Goal: Task Accomplishment & Management: Use online tool/utility

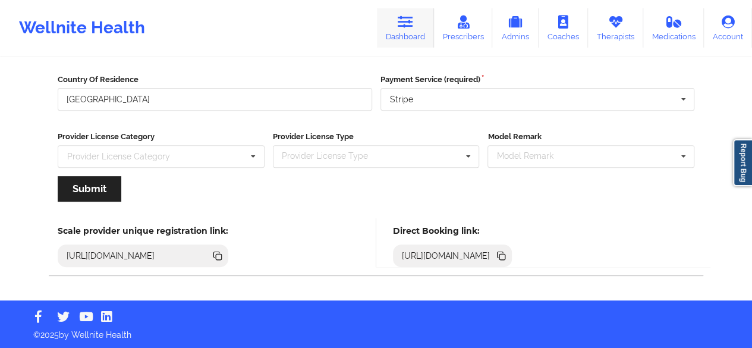
click at [413, 22] on icon at bounding box center [405, 21] width 15 height 13
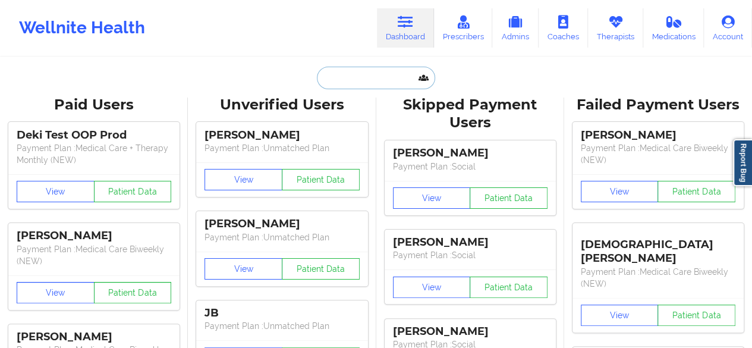
click at [380, 76] on input "text" at bounding box center [376, 78] width 118 height 23
paste input "Sharon Madden"
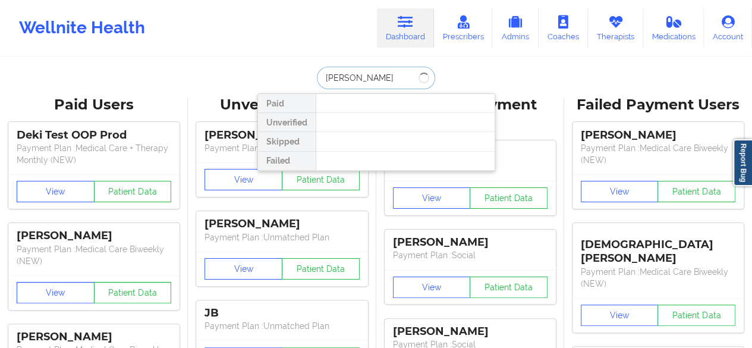
type input "Sharon"
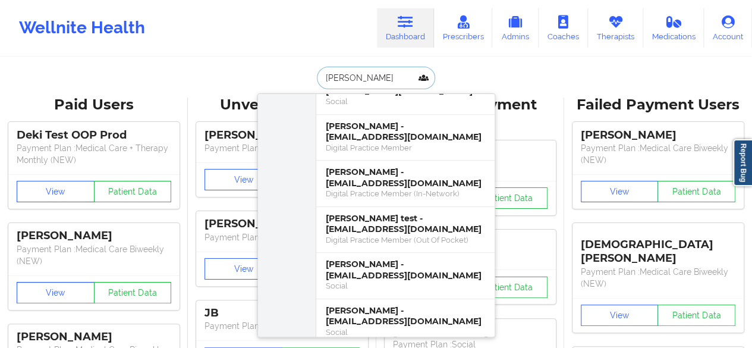
scroll to position [678, 0]
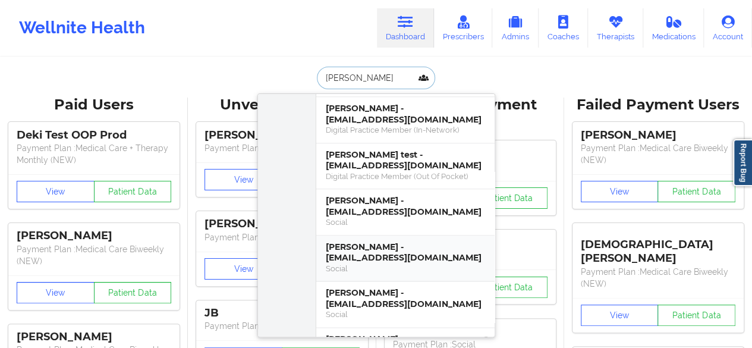
click at [402, 246] on div "SHARON S MADDEN - joy3820@gmail.com" at bounding box center [405, 252] width 159 height 22
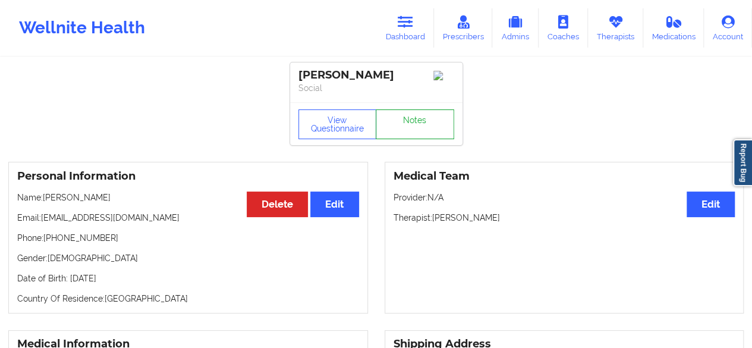
click at [413, 127] on link "Notes" at bounding box center [415, 124] width 78 height 30
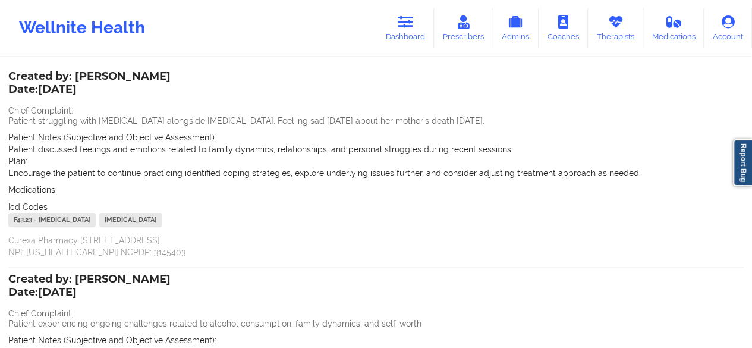
scroll to position [42, 0]
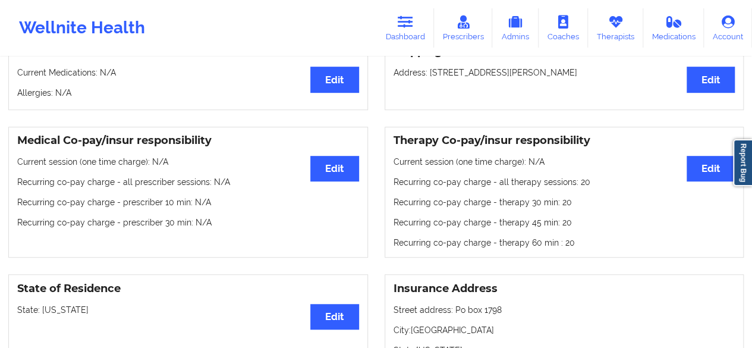
scroll to position [75, 0]
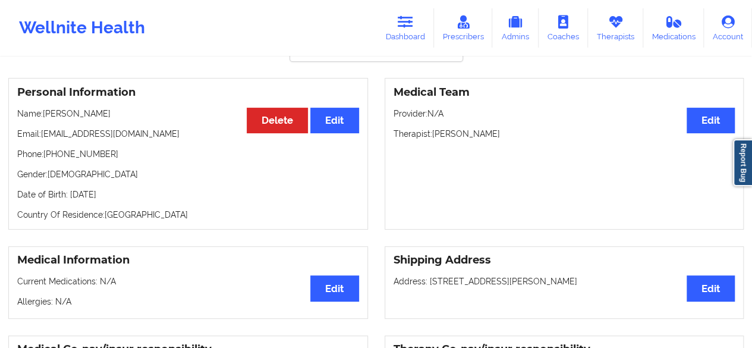
click at [732, 114] on div "Medical Team Edit Provider: N/A Therapist: Kelli Walker" at bounding box center [565, 154] width 360 height 152
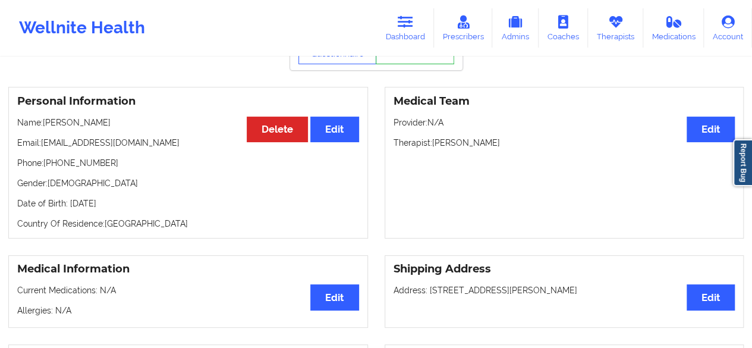
scroll to position [0, 0]
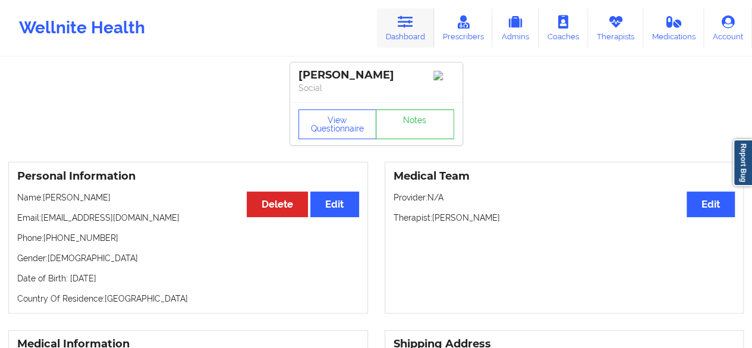
click at [408, 28] on icon at bounding box center [405, 21] width 15 height 13
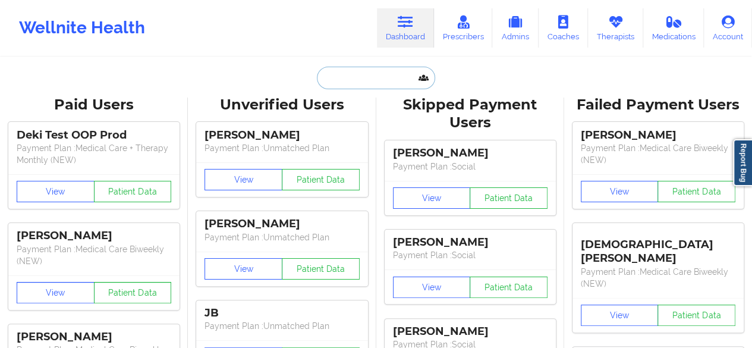
click at [350, 77] on input "text" at bounding box center [376, 78] width 118 height 23
paste input "Nabbacus Watkins"
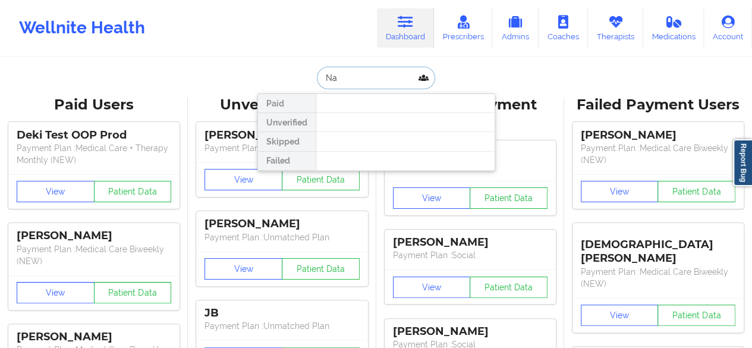
type input "N"
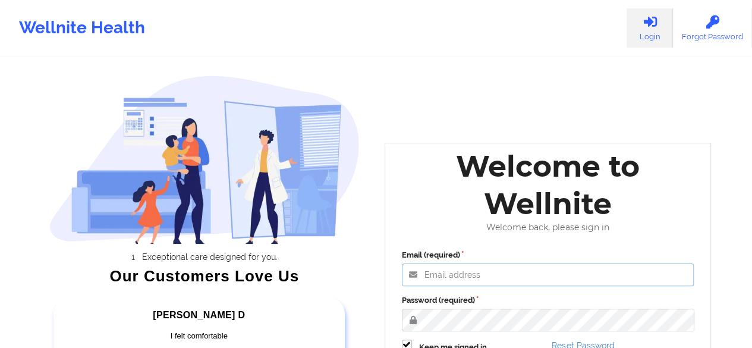
type input "ayesha.siddiqua@wellnite.com"
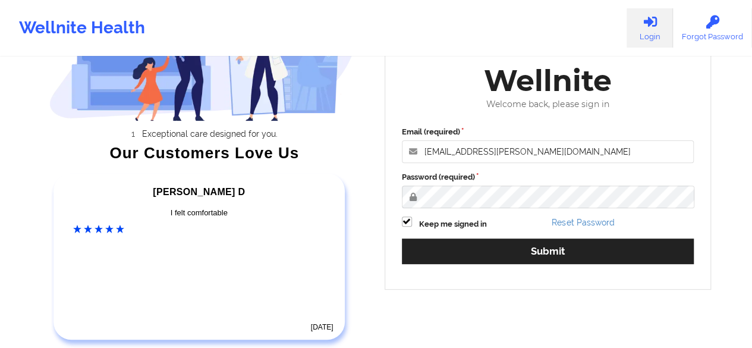
scroll to position [197, 0]
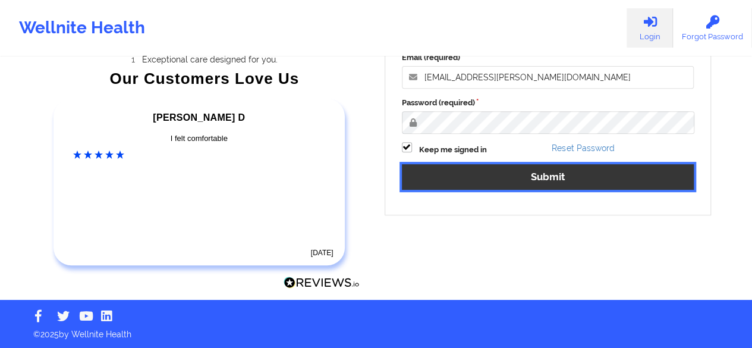
click at [567, 181] on button "Submit" at bounding box center [548, 177] width 293 height 26
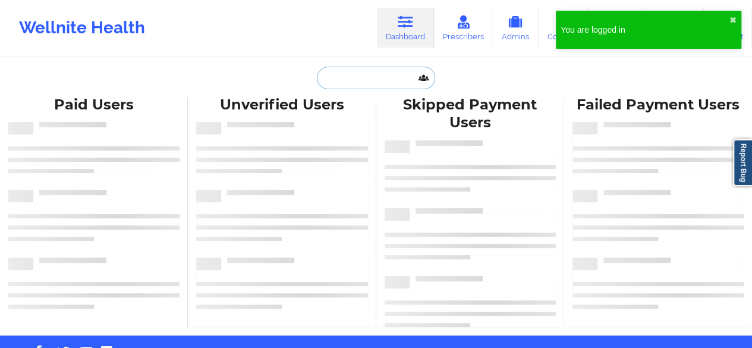
click at [358, 73] on input "text" at bounding box center [376, 78] width 118 height 23
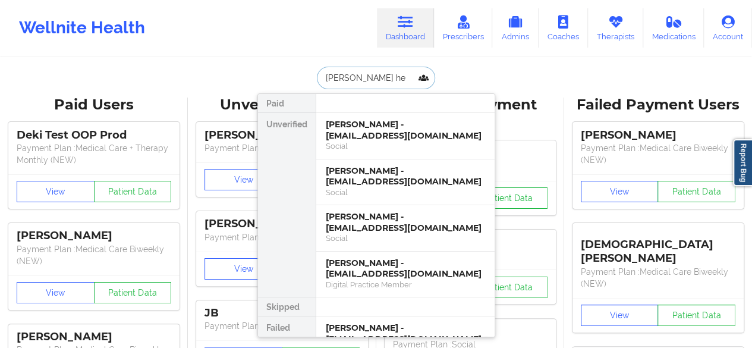
type input "damaris her"
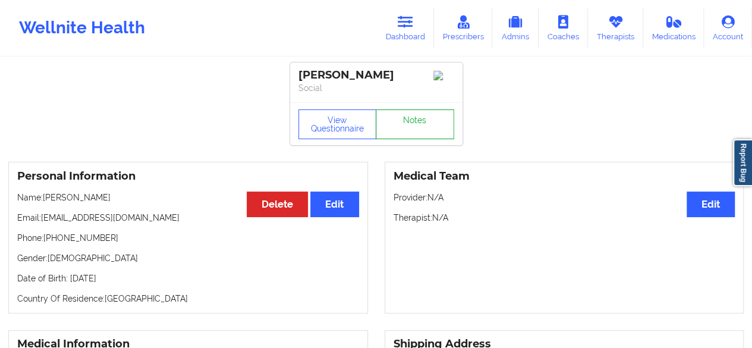
click at [400, 119] on link "Notes" at bounding box center [415, 124] width 78 height 30
